Goal: Information Seeking & Learning: Learn about a topic

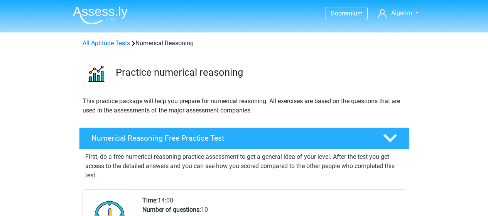
scroll to position [154, 0]
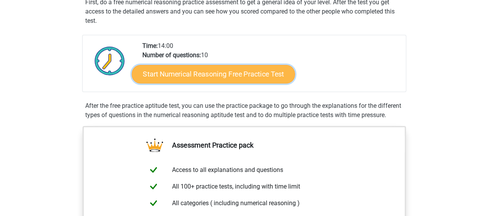
click at [237, 71] on link "Start Numerical Reasoning Free Practice Test" at bounding box center [213, 73] width 163 height 19
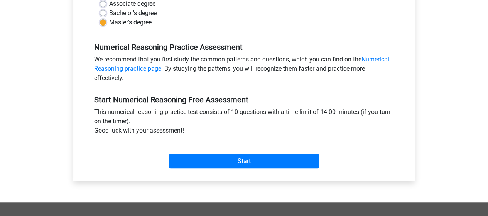
scroll to position [293, 0]
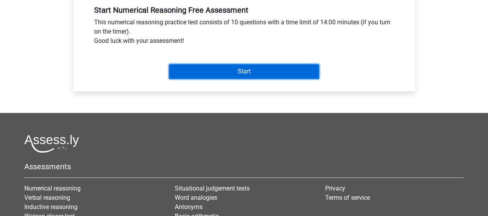
click at [237, 71] on input "Start" at bounding box center [244, 71] width 150 height 15
